Goal: Obtain resource: Download file/media

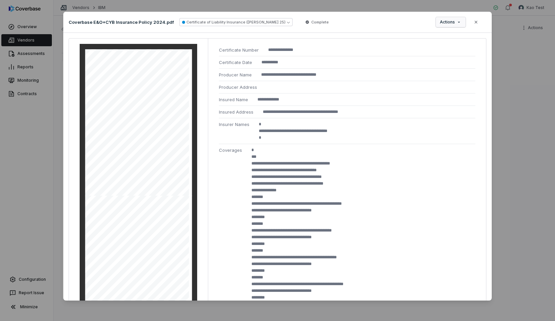
click at [450, 20] on span "Actions" at bounding box center [447, 21] width 15 height 5
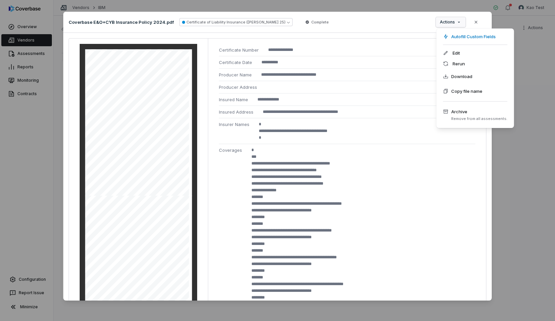
click at [358, 18] on div "**********" at bounding box center [277, 160] width 555 height 319
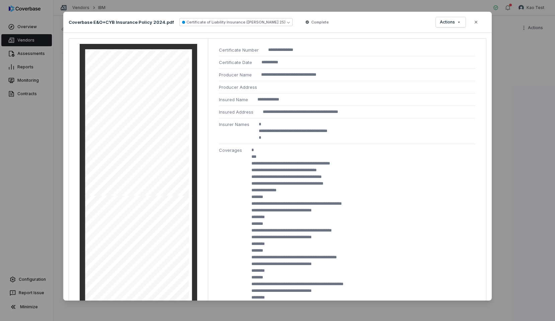
click at [311, 21] on span "Complete" at bounding box center [319, 21] width 17 height 5
click at [311, 23] on div "Coverbase E&O+CYB Insurance Policy 2024.pdf Certificate of Liability Insurance …" at bounding box center [277, 22] width 429 height 21
click at [370, 7] on div "**********" at bounding box center [277, 160] width 555 height 319
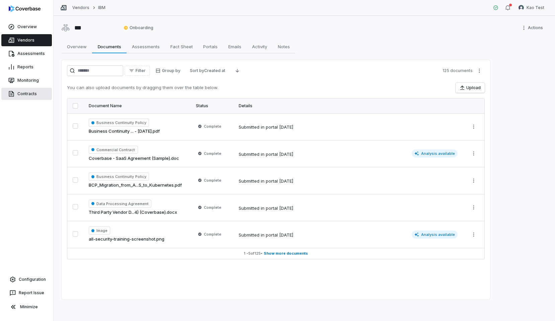
click at [25, 93] on link "Contracts" at bounding box center [26, 94] width 51 height 12
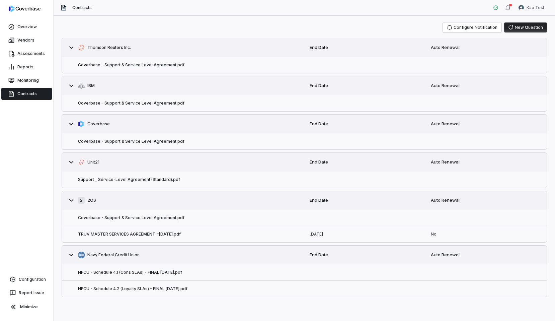
click at [122, 65] on button "Coverbase - Support & Service Level Agreement.pdf" at bounding box center [131, 64] width 106 height 5
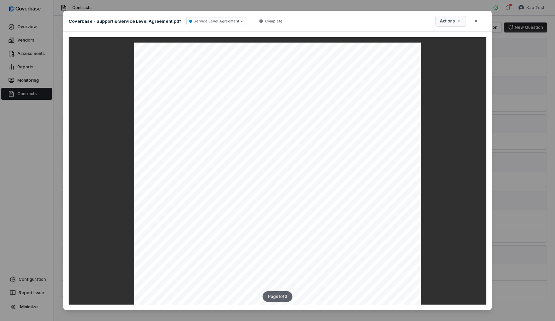
click at [461, 16] on button "Actions" at bounding box center [451, 21] width 30 height 10
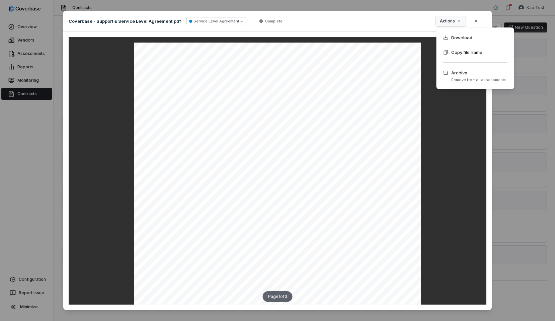
click at [410, 19] on div "Document Preview Coverbase - Support & Service Level Agreement.pdf Service Leve…" at bounding box center [277, 164] width 555 height 329
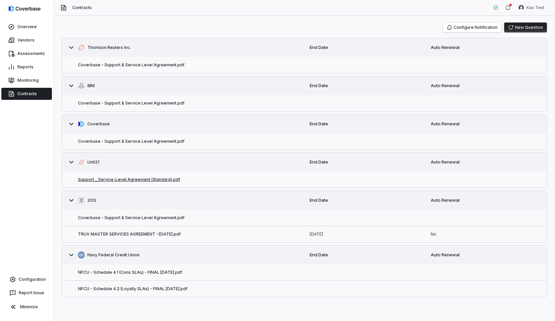
click at [161, 177] on button "Support _ Service-Level Agreement (Standard).pdf" at bounding box center [129, 179] width 102 height 5
click at [136, 271] on button "NFCU - Schedule 4.1 (Cons SLAs) - FINAL [DATE].pdf" at bounding box center [130, 272] width 104 height 5
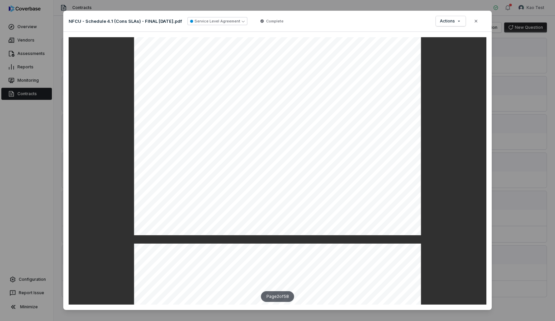
scroll to position [816, 0]
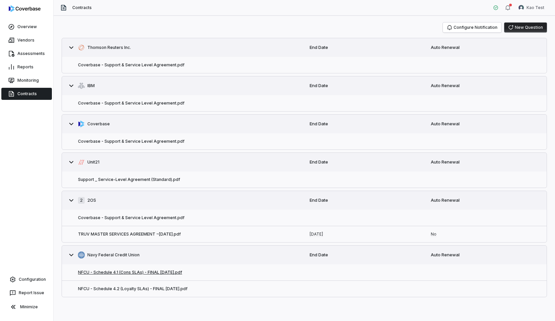
click at [140, 270] on button "NFCU - Schedule 4.1 (Cons SLAs) - FINAL [DATE].pdf" at bounding box center [130, 272] width 104 height 5
click at [132, 274] on button "NFCU - Schedule 4.1 (Cons SLAs) - FINAL [DATE].pdf" at bounding box center [130, 272] width 104 height 5
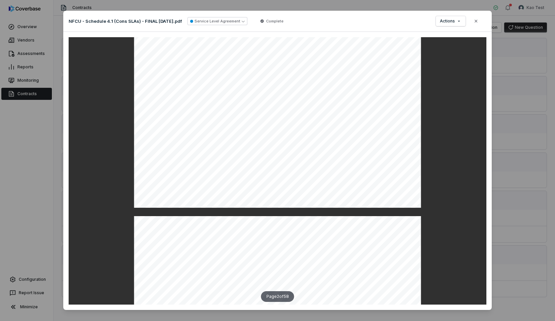
scroll to position [0, 0]
